Goal: Information Seeking & Learning: Check status

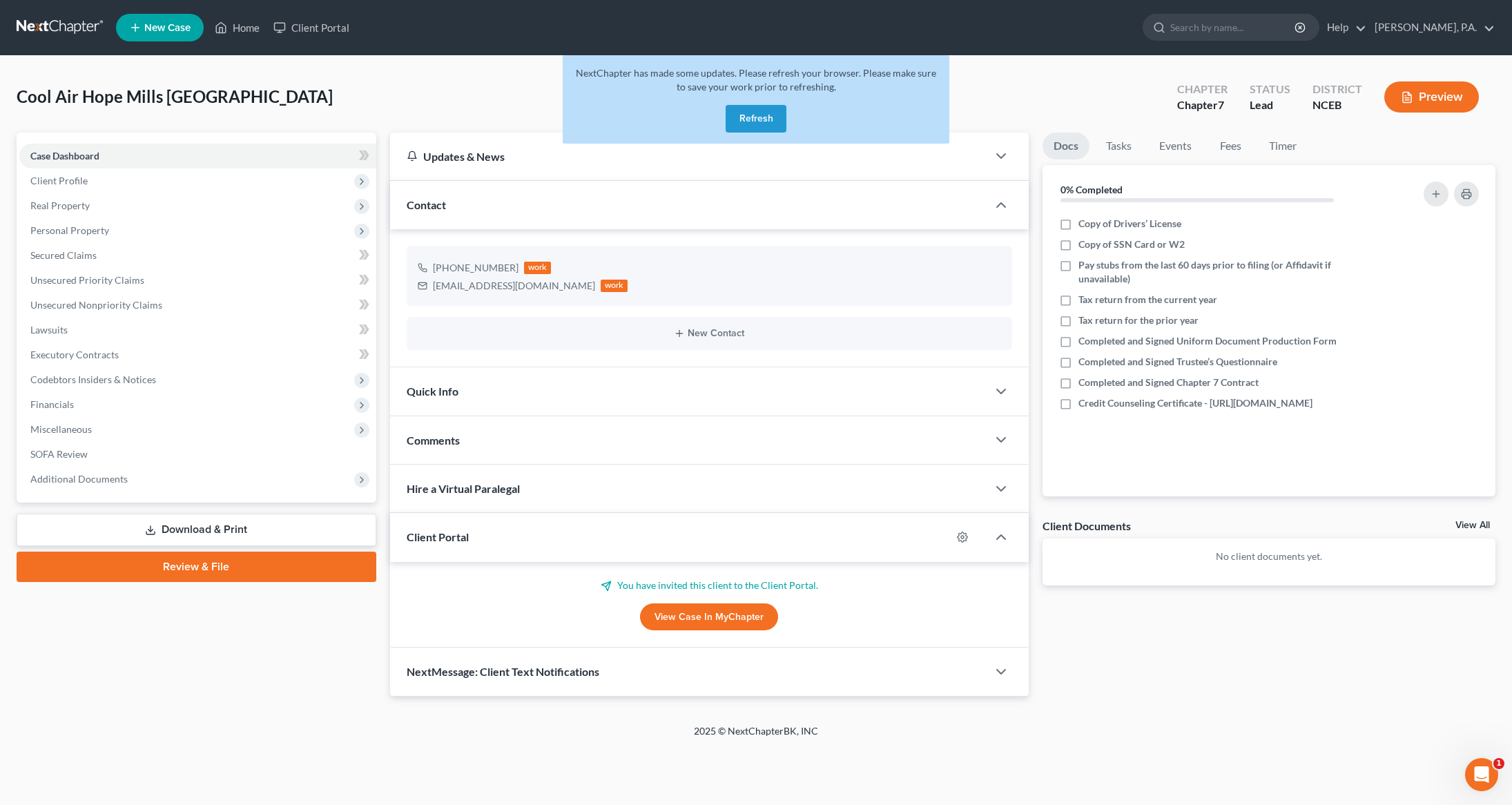
click at [764, 129] on button "Refresh" at bounding box center [756, 118] width 61 height 27
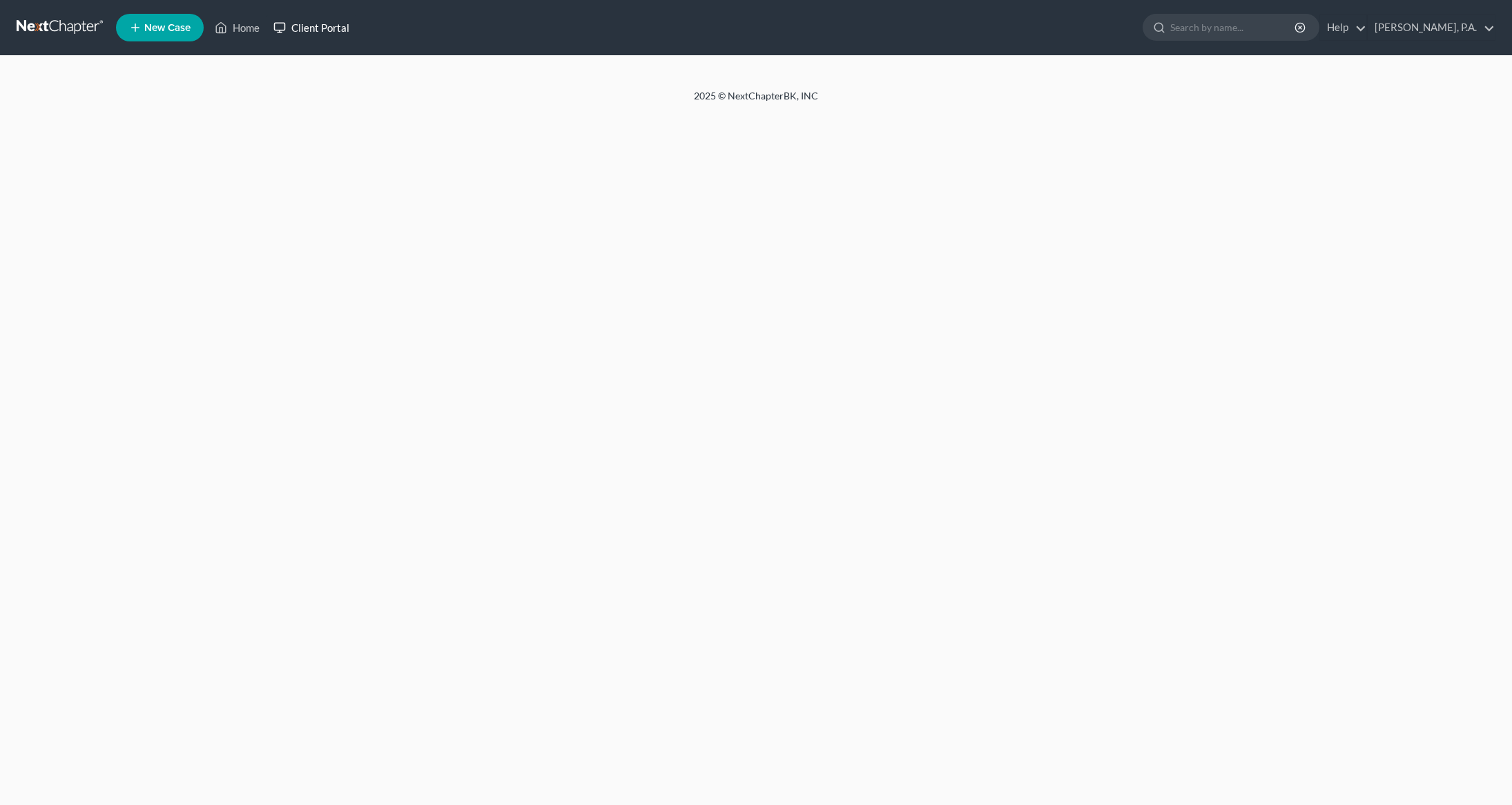
click at [324, 25] on link "Client Portal" at bounding box center [311, 27] width 90 height 25
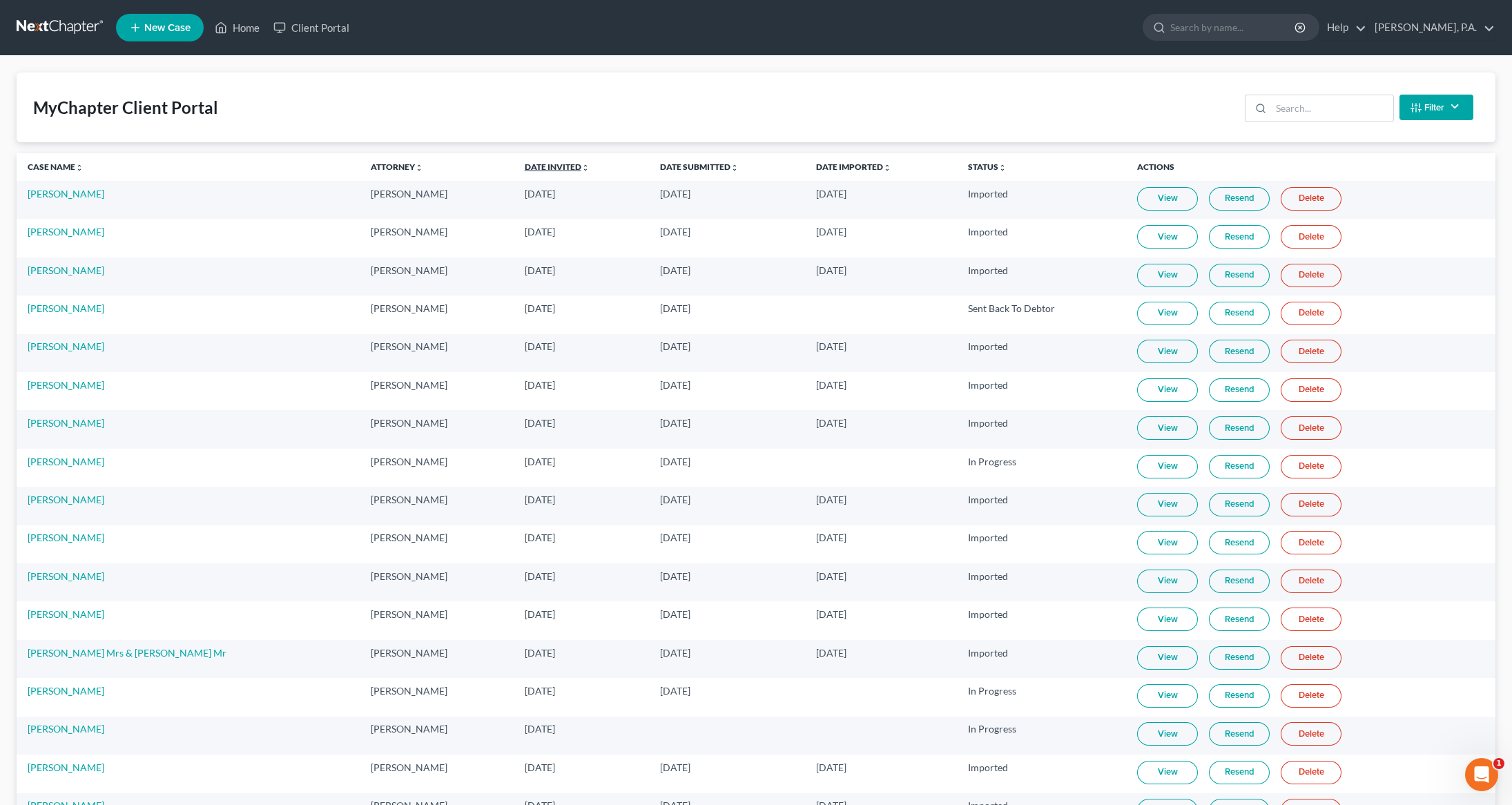
click at [524, 162] on link "Date Invited unfold_more expand_more expand_less" at bounding box center [556, 167] width 65 height 11
click at [524, 162] on link "Date Invited unfold_more expand_more expand_less" at bounding box center [557, 167] width 66 height 11
click at [153, 423] on td "[PERSON_NAME]" at bounding box center [189, 429] width 343 height 38
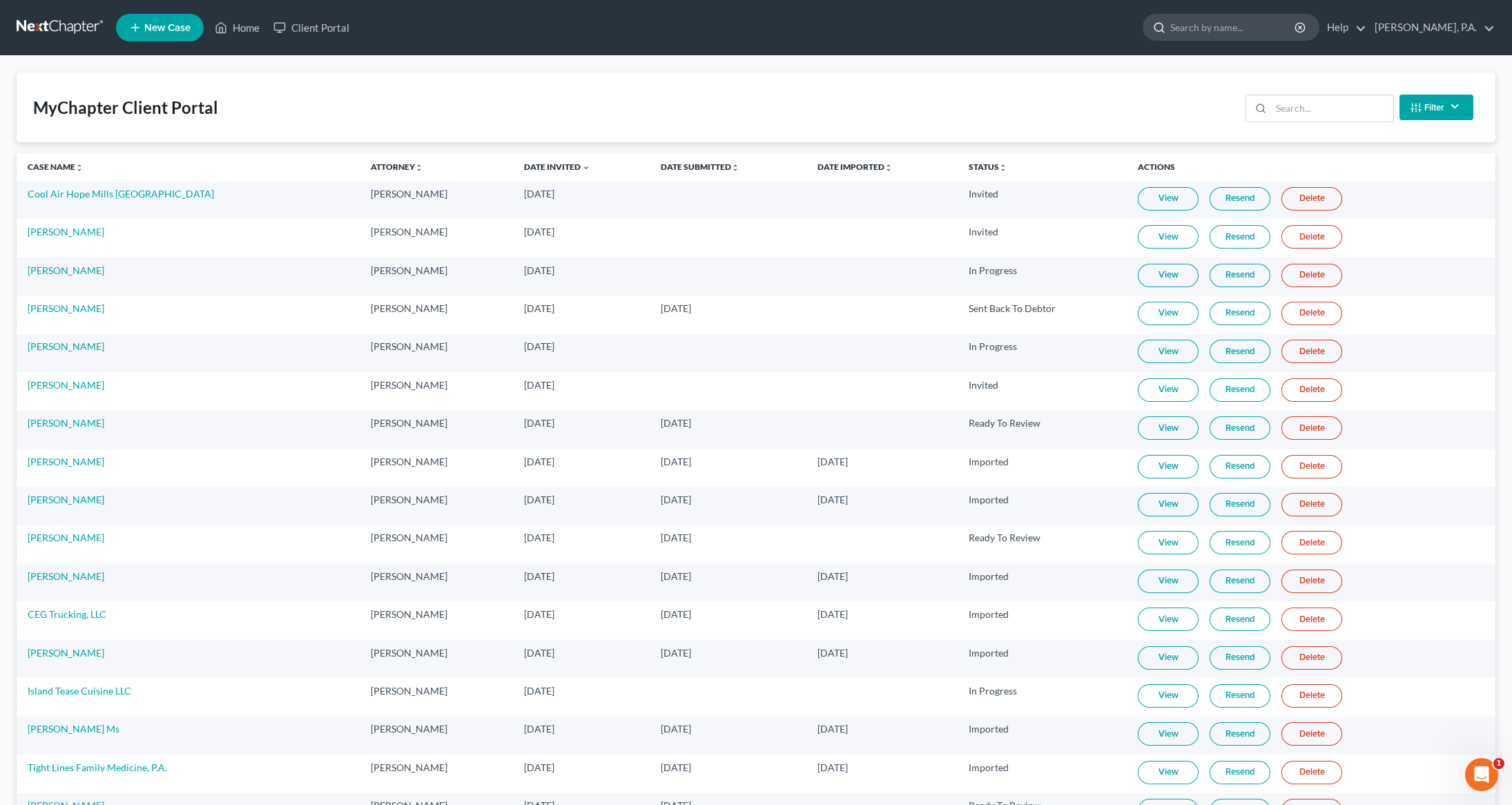
click at [1252, 27] on input "search" at bounding box center [1233, 27] width 127 height 25
type input "Tart"
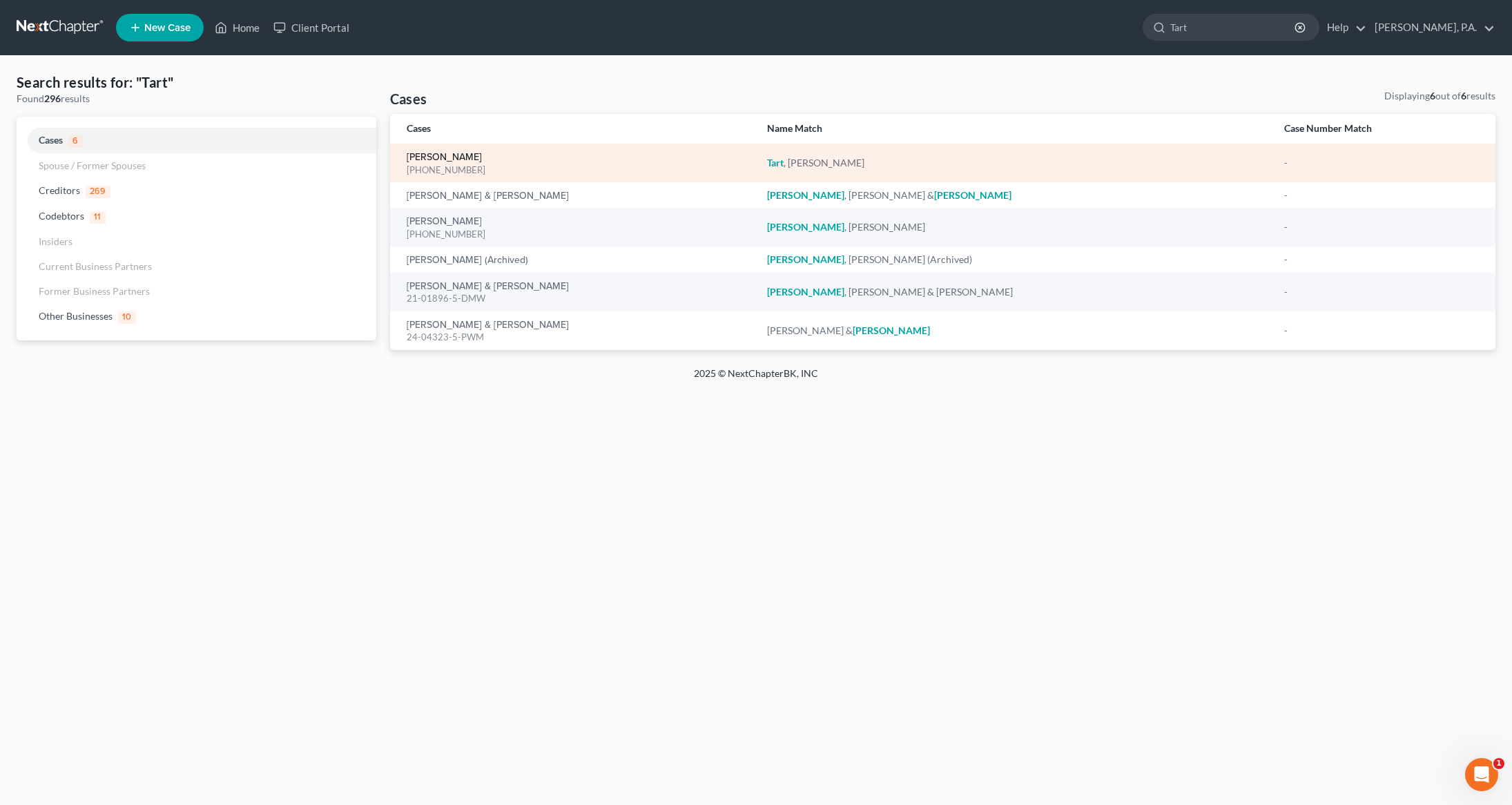
click at [437, 153] on link "[PERSON_NAME]" at bounding box center [444, 157] width 76 height 10
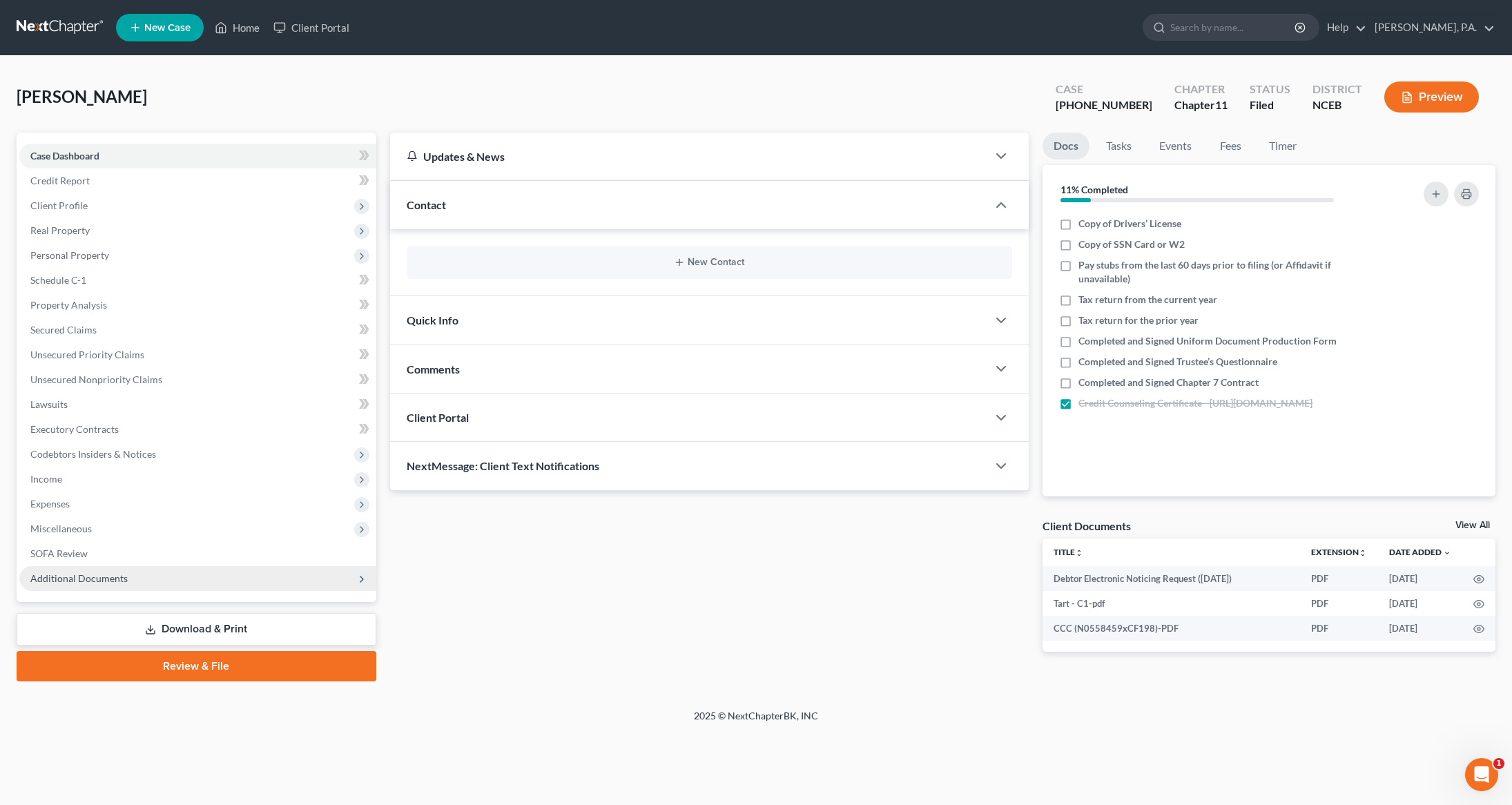
click at [98, 579] on span "Additional Documents" at bounding box center [79, 578] width 98 height 11
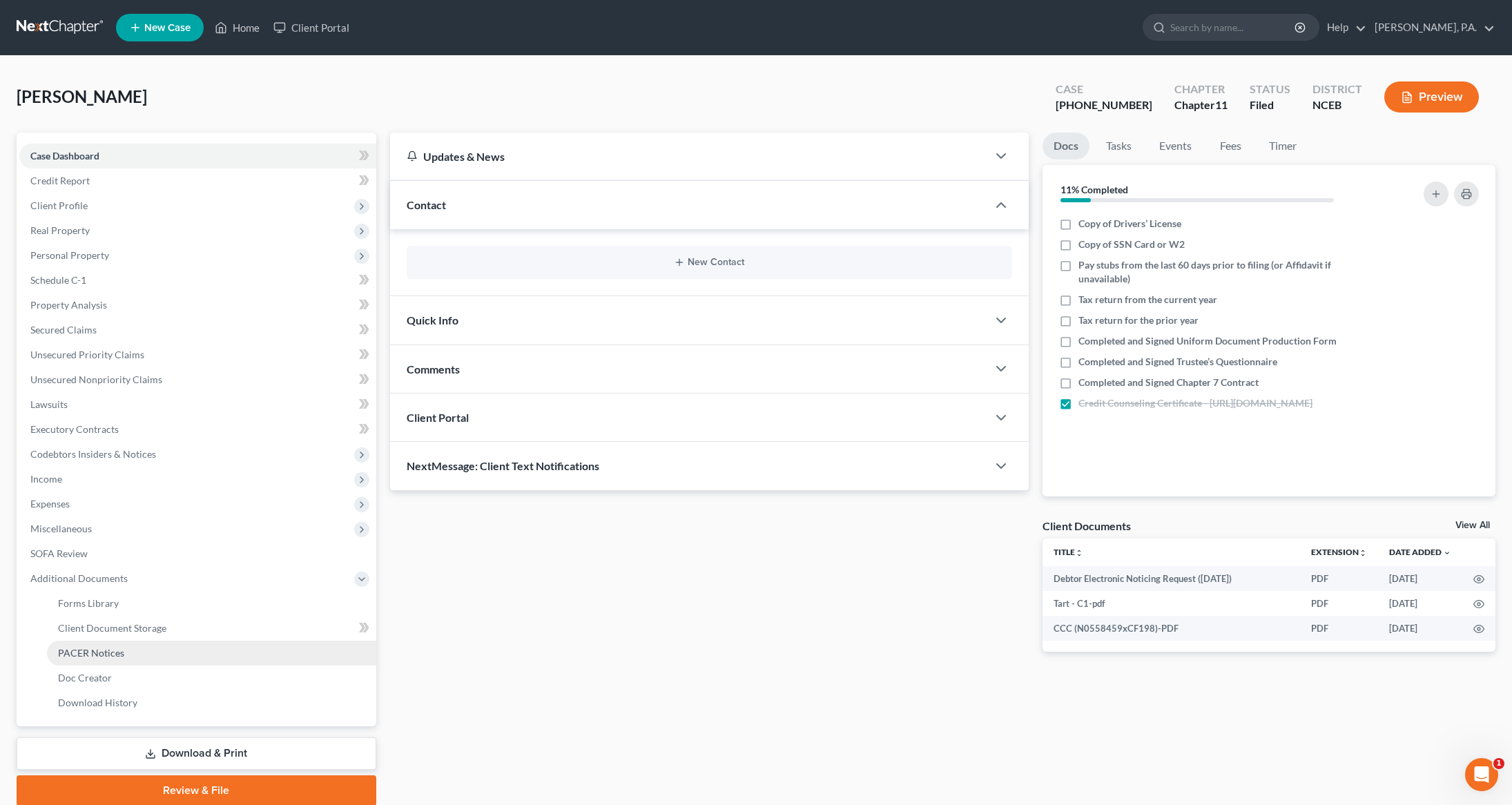
click at [110, 650] on span "PACER Notices" at bounding box center [91, 652] width 66 height 11
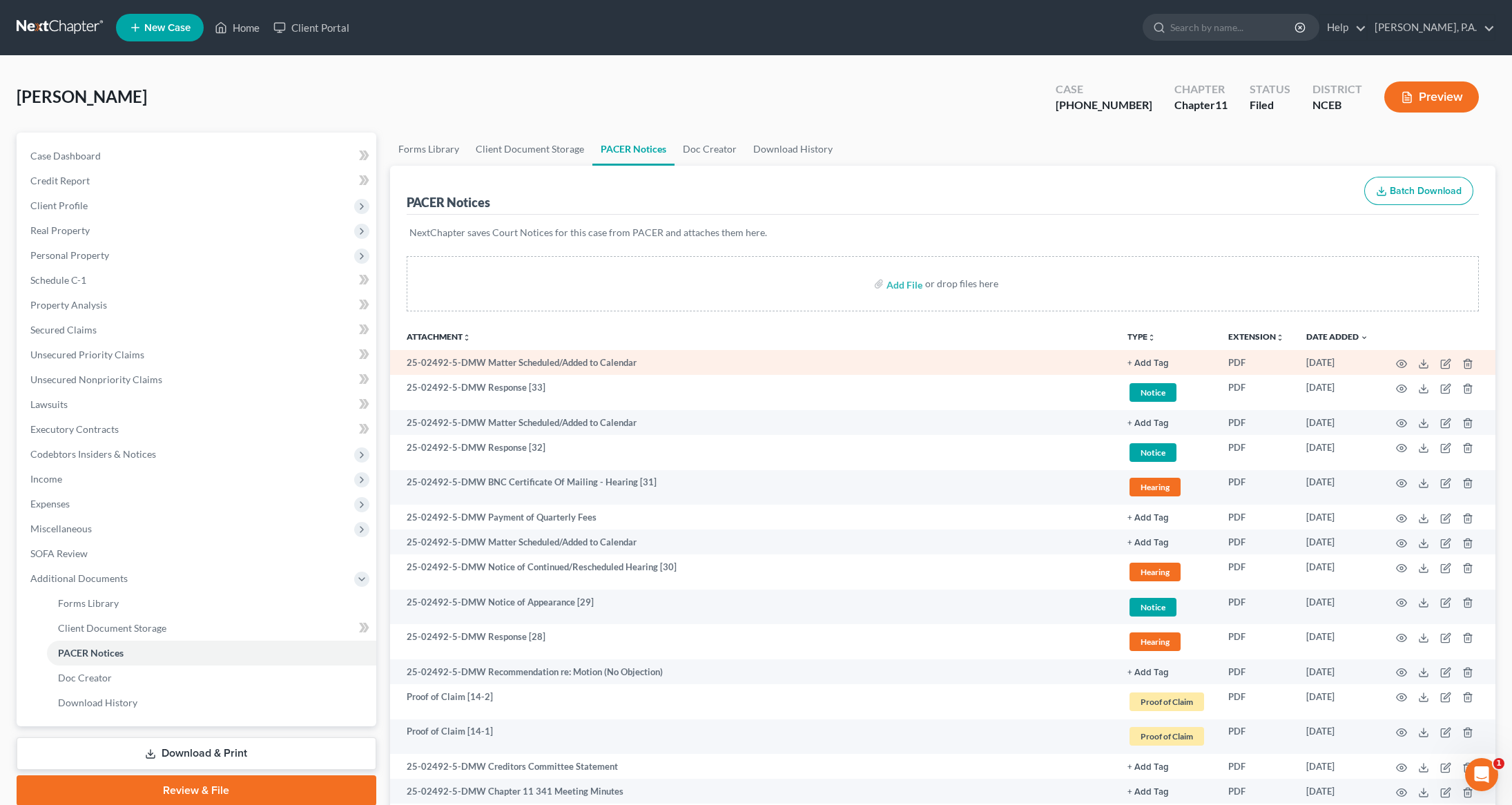
click at [543, 363] on td "25-02492-5-DMW Matter Scheduled/Added to Calendar" at bounding box center [753, 362] width 727 height 25
click at [1400, 365] on circle "button" at bounding box center [1401, 364] width 3 height 3
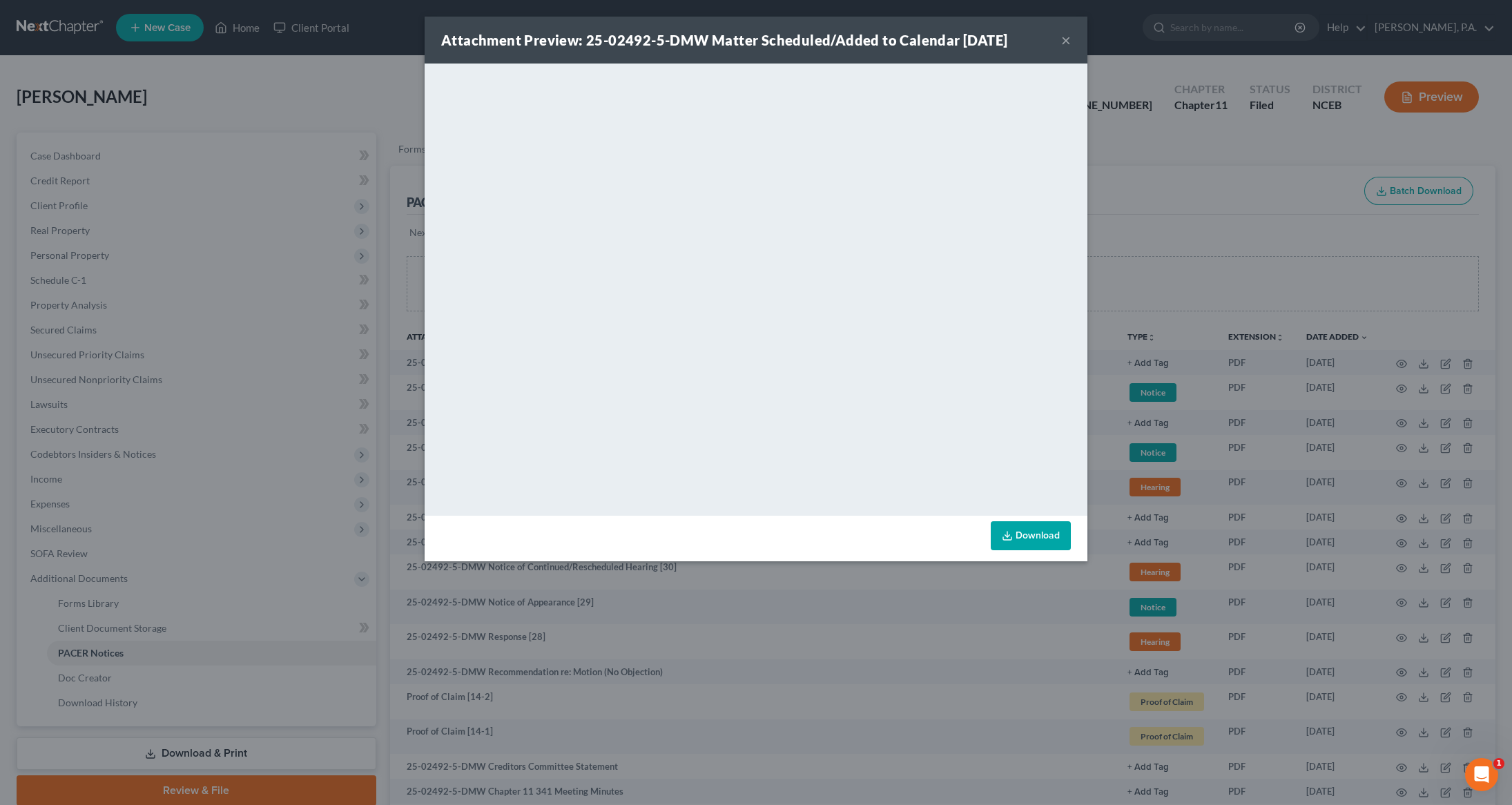
click at [1062, 35] on button "×" at bounding box center [1065, 40] width 10 height 17
